Goal: Task Accomplishment & Management: Use online tool/utility

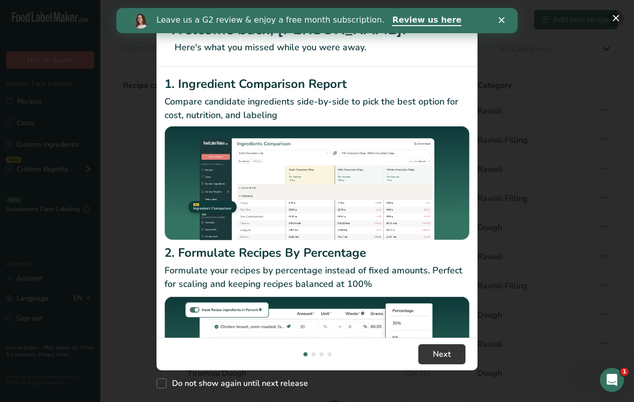
click at [614, 19] on button "New Features" at bounding box center [616, 18] width 16 height 16
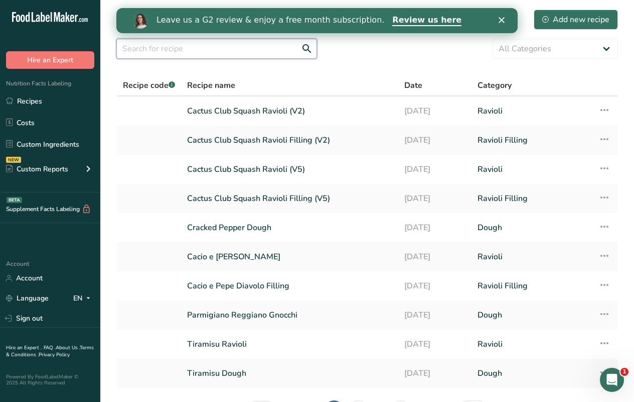
click at [155, 53] on input "text" at bounding box center [216, 49] width 201 height 20
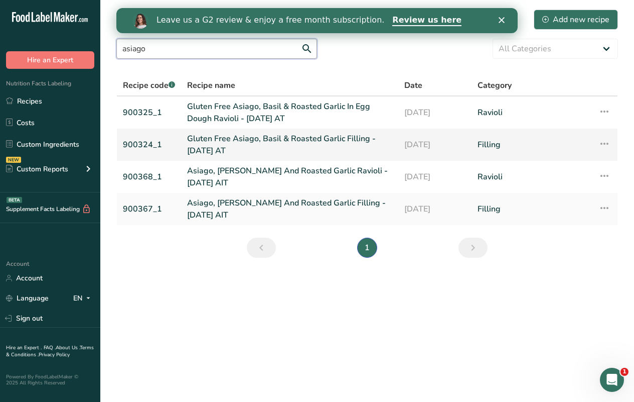
type input "asiago"
click at [231, 137] on link "Gluten Free Asiago, Basil & Roasted Garlic Filling - [DATE] AT" at bounding box center [289, 145] width 205 height 24
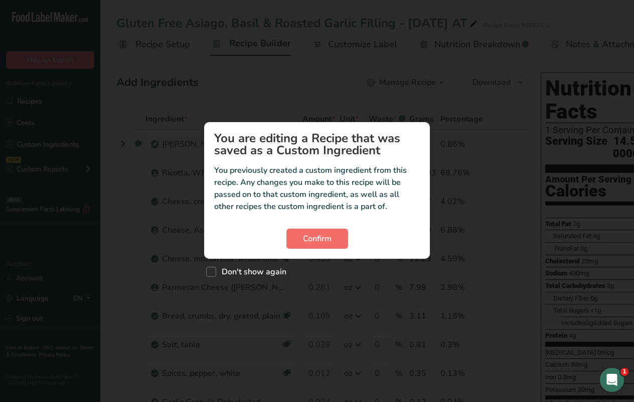
click at [307, 239] on span "Confirm" at bounding box center [317, 238] width 29 height 12
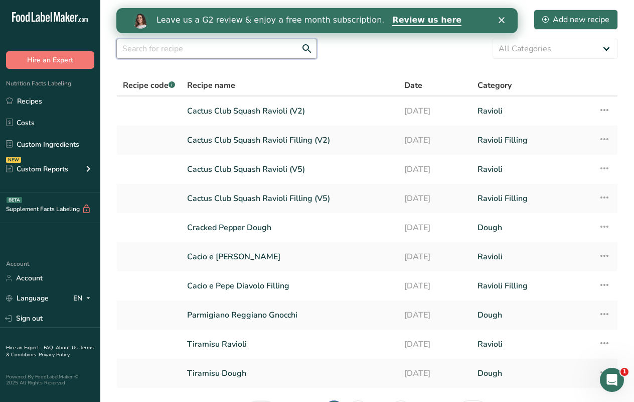
click at [180, 52] on input "text" at bounding box center [216, 49] width 201 height 20
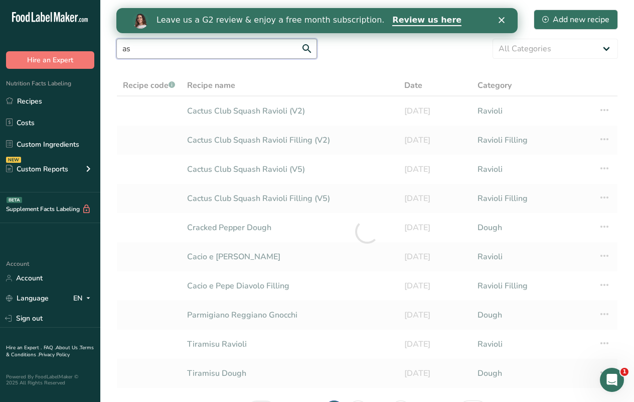
type input "a"
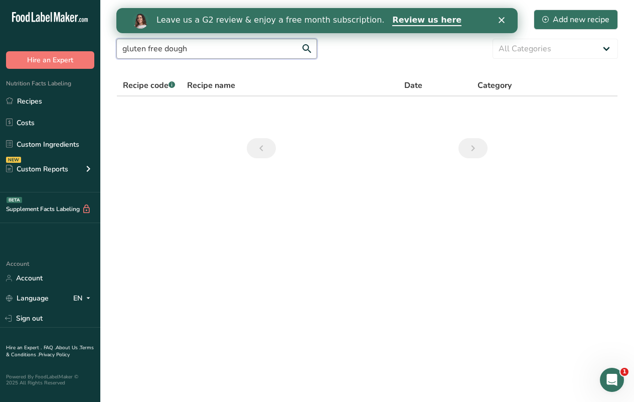
drag, startPoint x: 195, startPoint y: 52, endPoint x: 163, endPoint y: 52, distance: 32.6
click at [163, 52] on input "gluten free dough" at bounding box center [216, 49] width 201 height 20
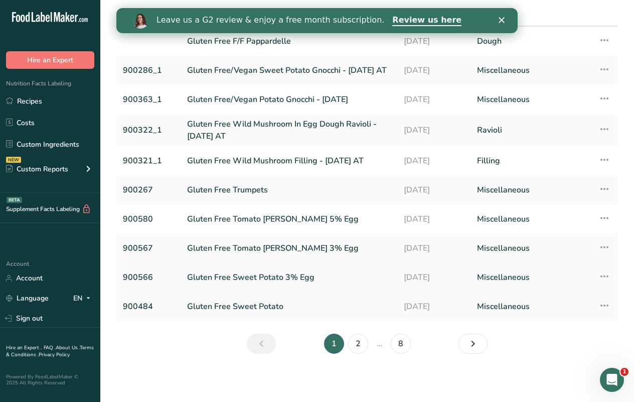
scroll to position [70, 0]
type input "gluten free"
click at [356, 341] on link "2" at bounding box center [358, 343] width 20 height 20
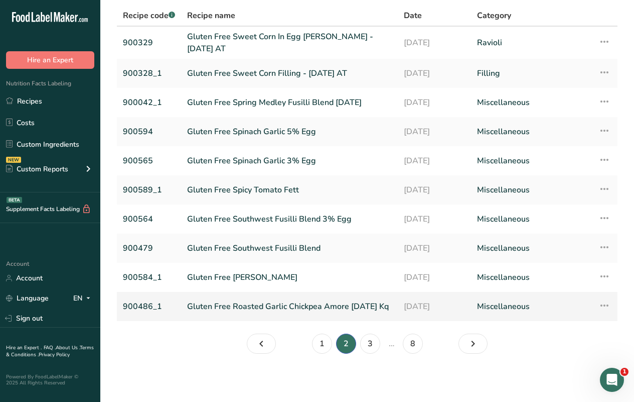
scroll to position [73, 0]
click at [365, 342] on link "3" at bounding box center [370, 343] width 20 height 20
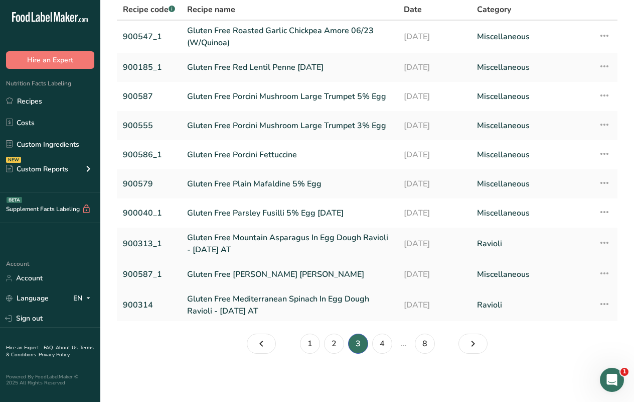
scroll to position [76, 0]
click at [382, 345] on link "4" at bounding box center [382, 343] width 20 height 20
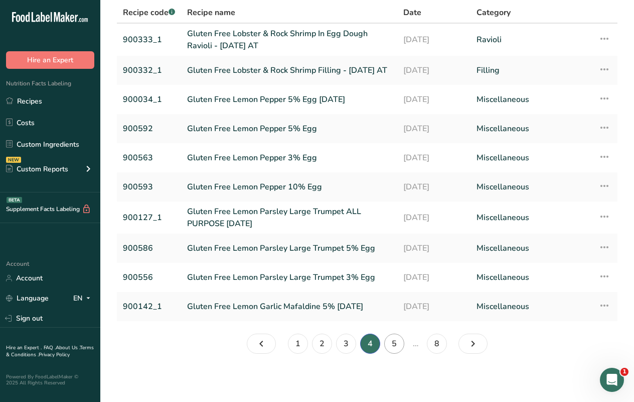
scroll to position [73, 0]
click at [392, 343] on link "5" at bounding box center [394, 343] width 20 height 20
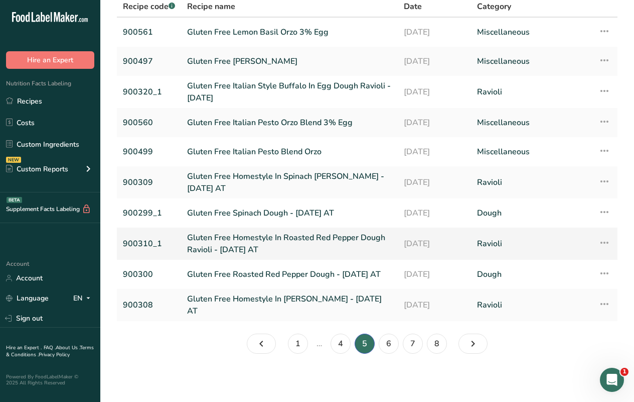
scroll to position [79, 0]
click at [386, 341] on link "6" at bounding box center [389, 343] width 20 height 20
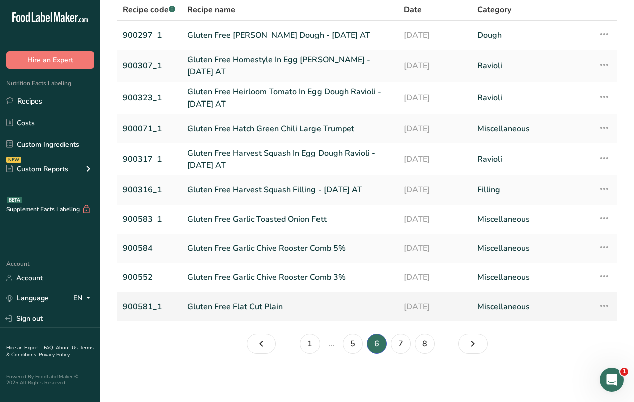
scroll to position [76, 0]
click at [405, 344] on link "7" at bounding box center [401, 343] width 20 height 20
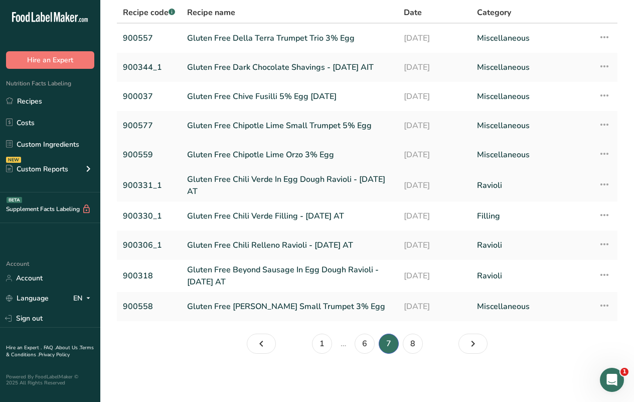
scroll to position [73, 0]
click at [405, 342] on link "8" at bounding box center [413, 343] width 20 height 20
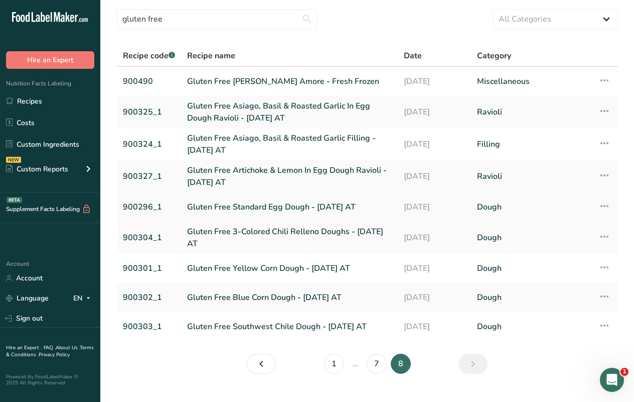
scroll to position [28, 0]
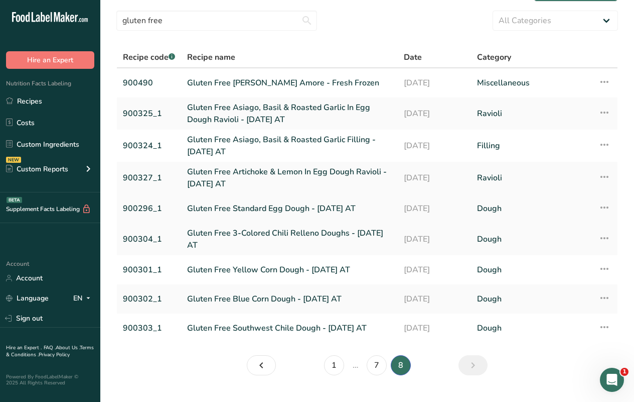
click at [249, 206] on link "Gluten Free Standard Egg Dough - [DATE] AT" at bounding box center [289, 208] width 205 height 21
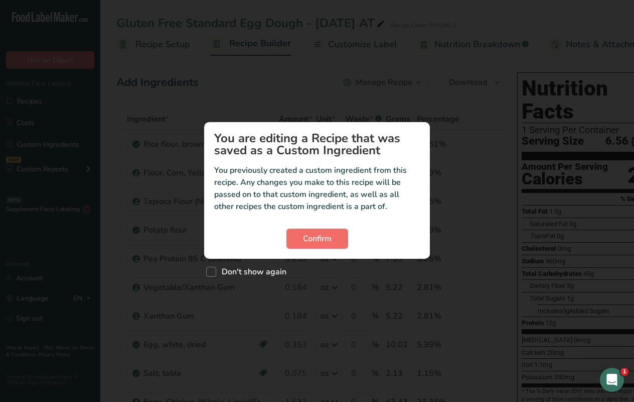
click at [310, 241] on span "Confirm" at bounding box center [317, 238] width 29 height 12
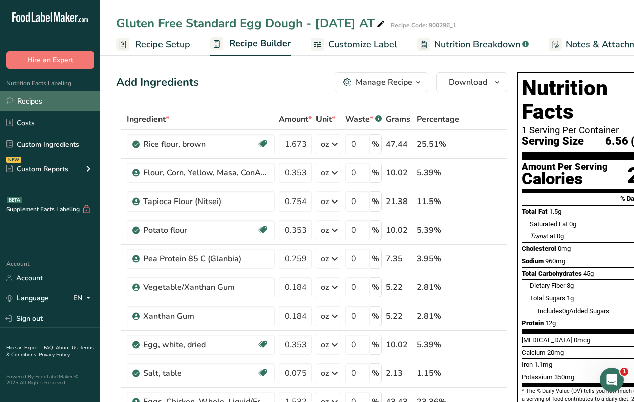
click at [48, 99] on link "Recipes" at bounding box center [50, 100] width 100 height 19
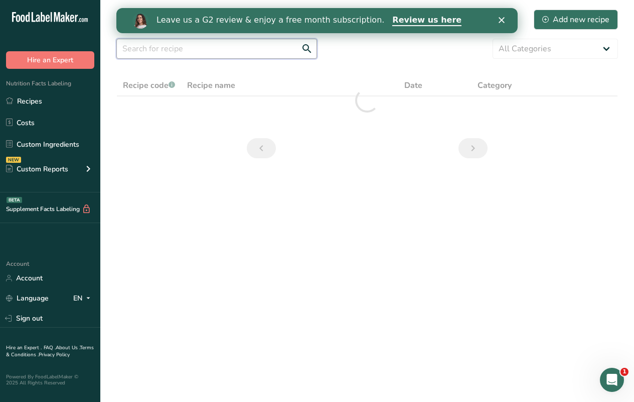
click at [173, 53] on input "text" at bounding box center [216, 49] width 201 height 20
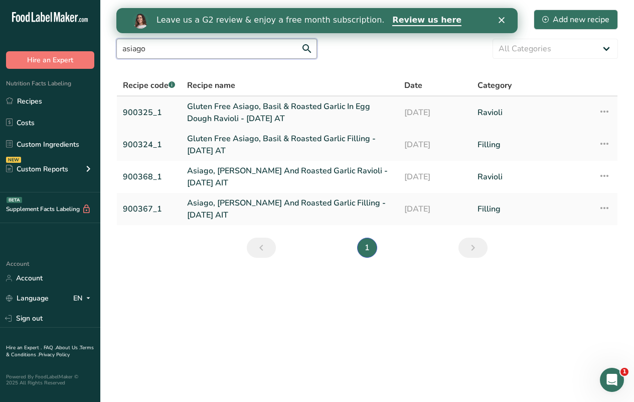
type input "asiago"
click at [258, 114] on link "Gluten Free Asiago, Basil & Roasted Garlic In Egg Dough Ravioli - [DATE] AT" at bounding box center [289, 112] width 205 height 24
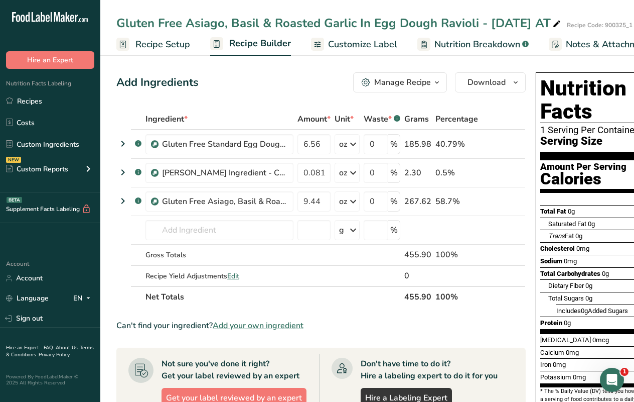
click at [356, 45] on span "Customize Label" at bounding box center [362, 45] width 69 height 14
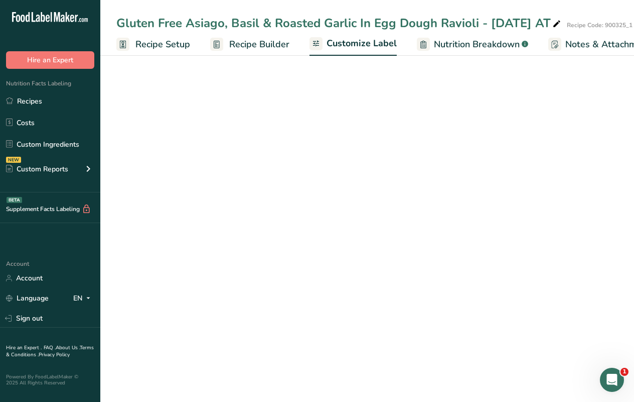
scroll to position [0, 138]
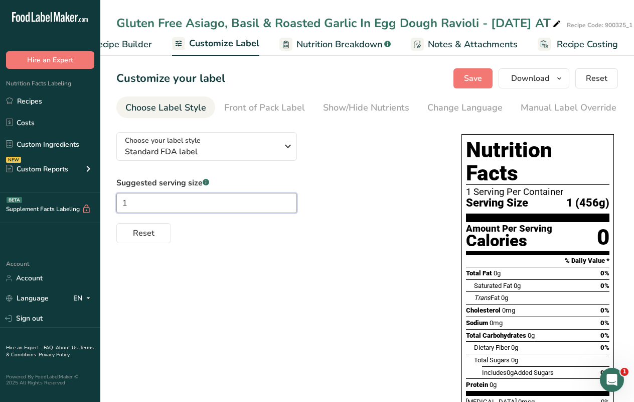
drag, startPoint x: 151, startPoint y: 205, endPoint x: 94, endPoint y: 205, distance: 56.2
click at [94, 205] on div ".a-20{fill:#fff;} Hire an Expert Nutrition Facts Labeling Recipes Costs Custom …" at bounding box center [317, 272] width 634 height 544
click at [140, 47] on span "Recipe Builder" at bounding box center [122, 45] width 60 height 14
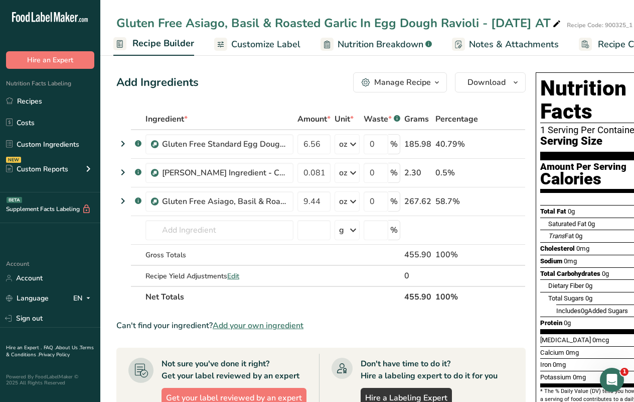
click at [252, 46] on span "Customize Label" at bounding box center [265, 45] width 69 height 14
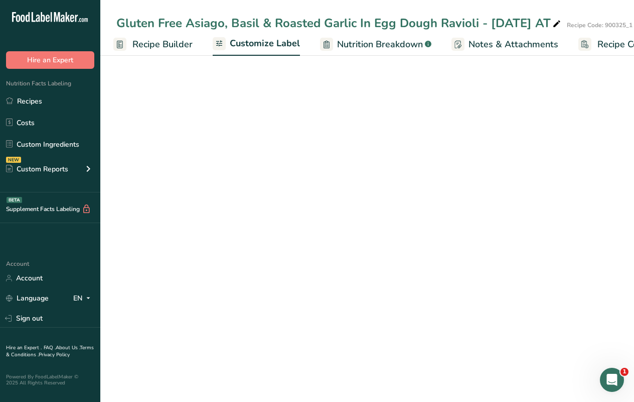
scroll to position [0, 138]
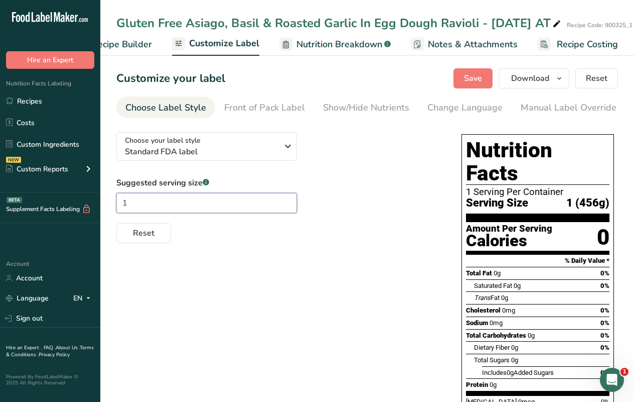
click at [146, 202] on input "1" at bounding box center [206, 203] width 181 height 20
type input "4 oz"
click at [521, 111] on div "Manual Label Override" at bounding box center [569, 108] width 96 height 14
type input "4 oz (456g)"
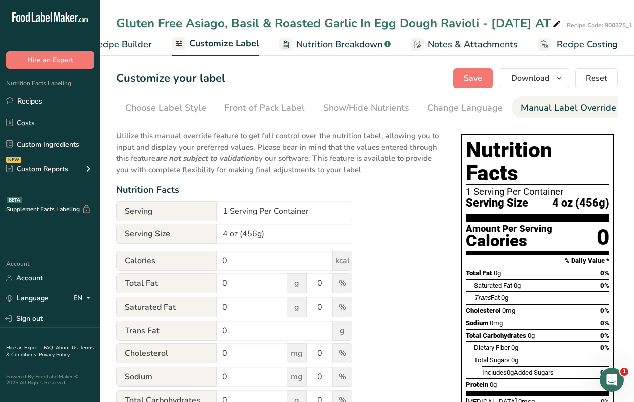
scroll to position [0, 227]
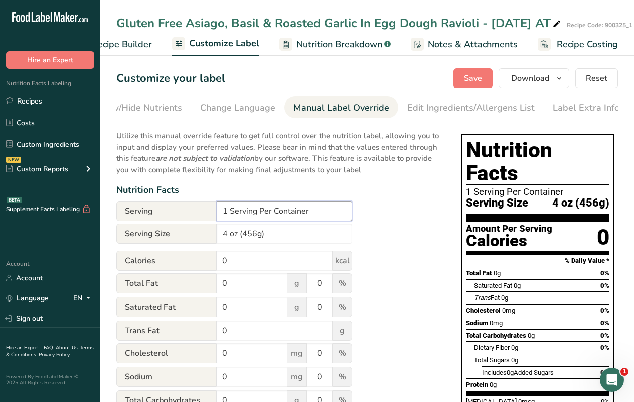
click at [227, 211] on input "1 Serving Per Container" at bounding box center [285, 211] width 136 height 20
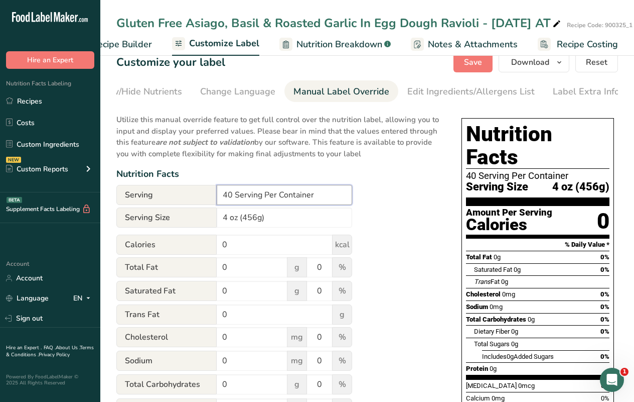
scroll to position [17, 0]
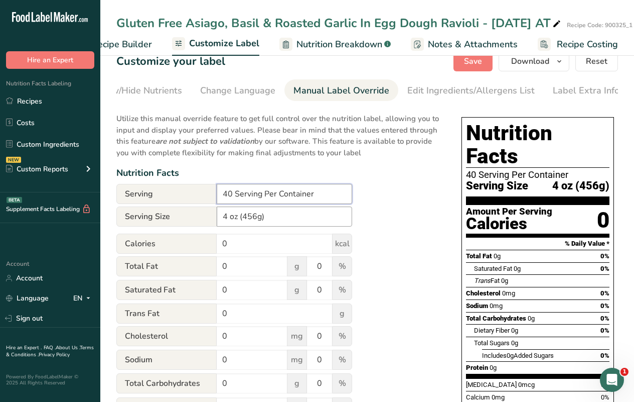
type input "40 Serving Per Container"
click at [230, 218] on input "4 oz (456g)" at bounding box center [285, 216] width 136 height 20
click at [251, 218] on input "4 oz (456g)" at bounding box center [285, 216] width 136 height 20
click at [256, 218] on input "4 oz (456g)" at bounding box center [285, 216] width 136 height 20
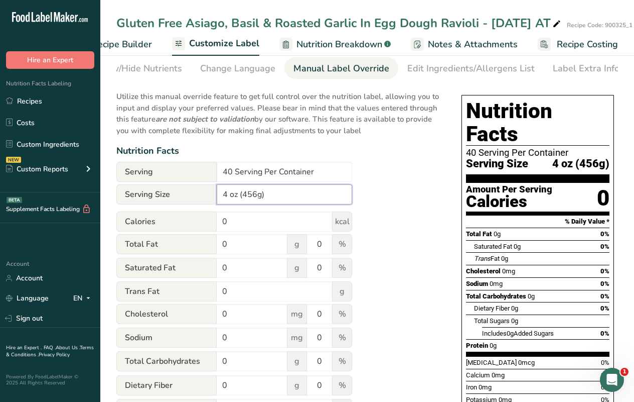
scroll to position [41, 0]
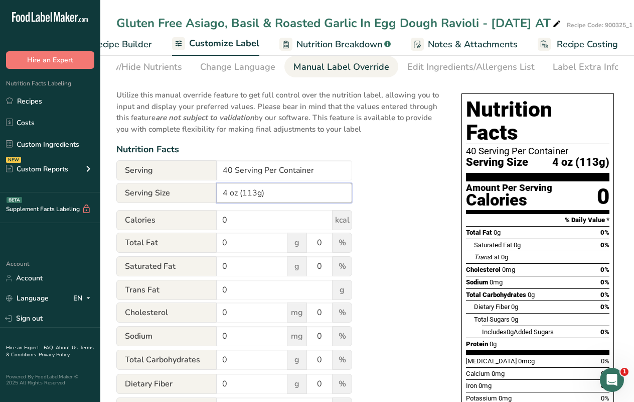
type input "4 oz (113g)"
click at [345, 149] on div "Nutrition Facts" at bounding box center [278, 150] width 325 height 14
click at [420, 185] on div "Utilize this manual override feature to get full control over the nutrition lab…" at bounding box center [278, 334] width 325 height 503
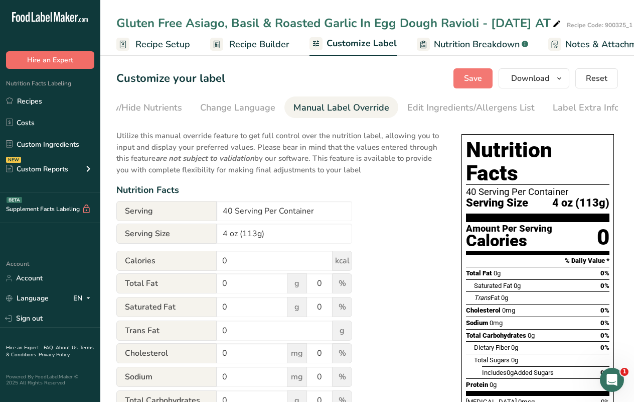
scroll to position [0, 0]
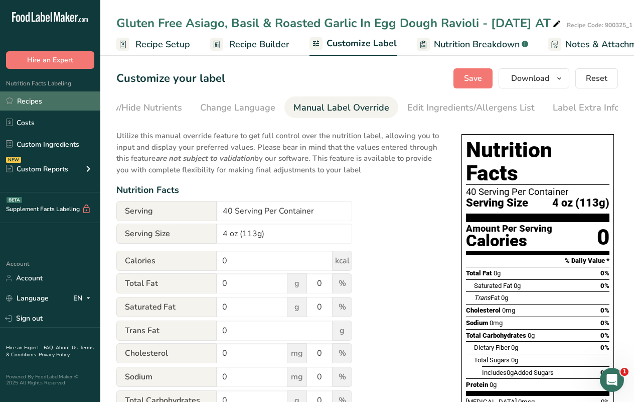
click at [39, 101] on link "Recipes" at bounding box center [50, 100] width 100 height 19
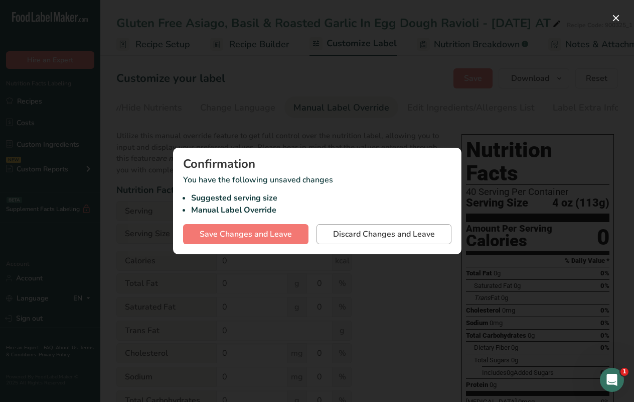
click at [370, 234] on span "Discard Changes and Leave" at bounding box center [384, 234] width 102 height 12
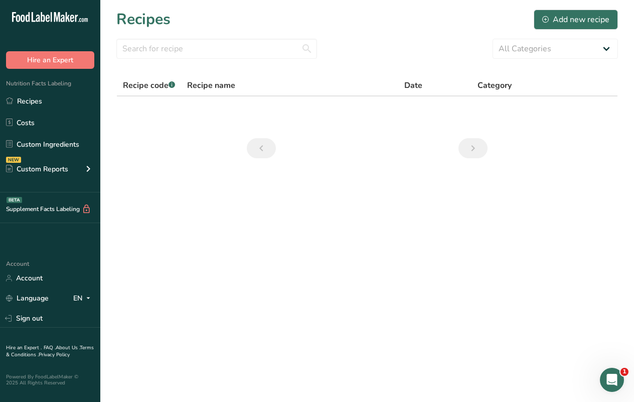
click at [340, 234] on main "Recipes Add new recipe All Categories Baked Goods [GEOGRAPHIC_DATA] Confectione…" at bounding box center [317, 201] width 634 height 402
click at [47, 101] on link "Recipes" at bounding box center [50, 100] width 100 height 19
